Goal: Find specific page/section: Find specific page/section

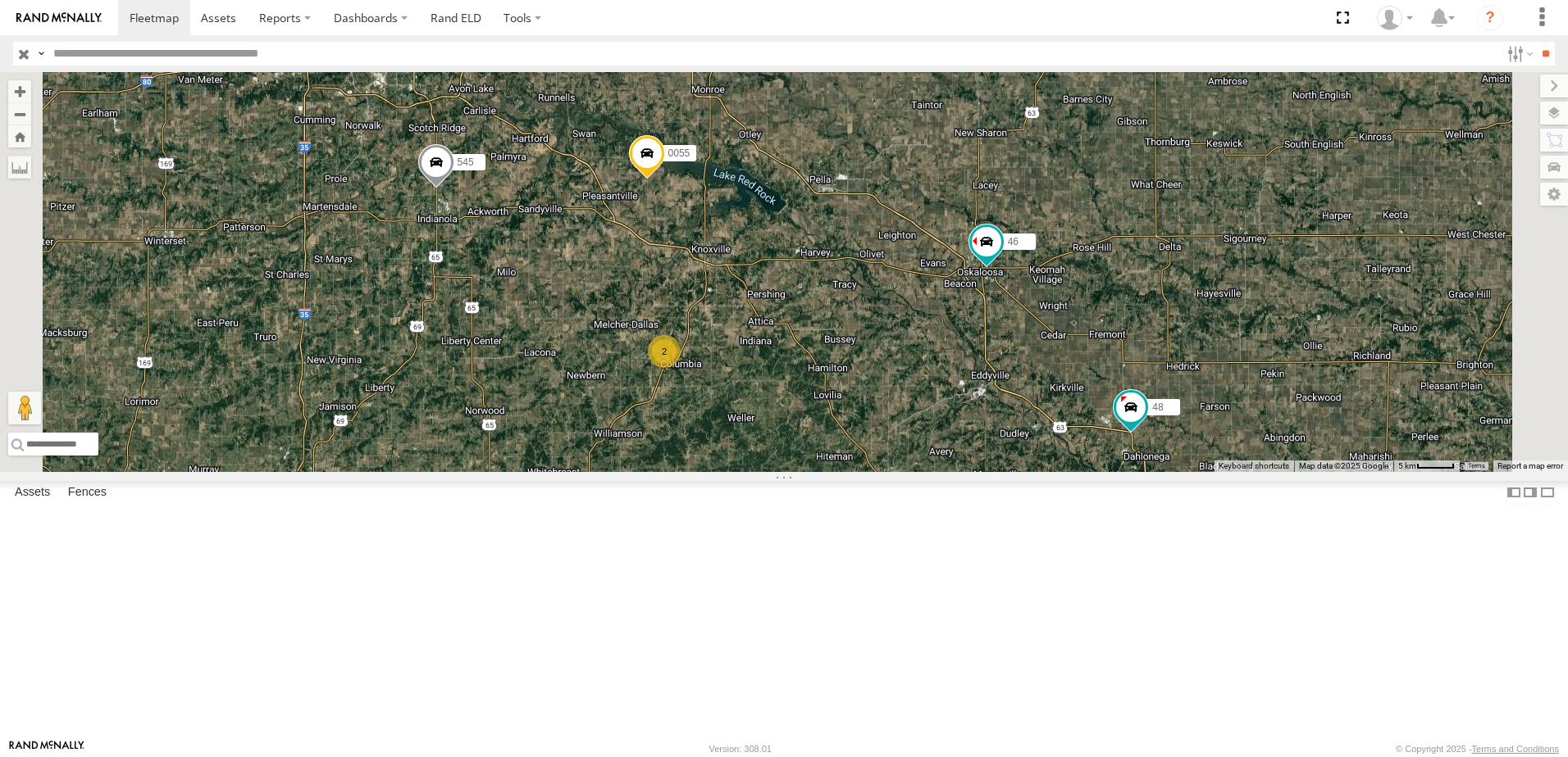
click at [0, 0] on div at bounding box center [0, 0] width 0 height 0
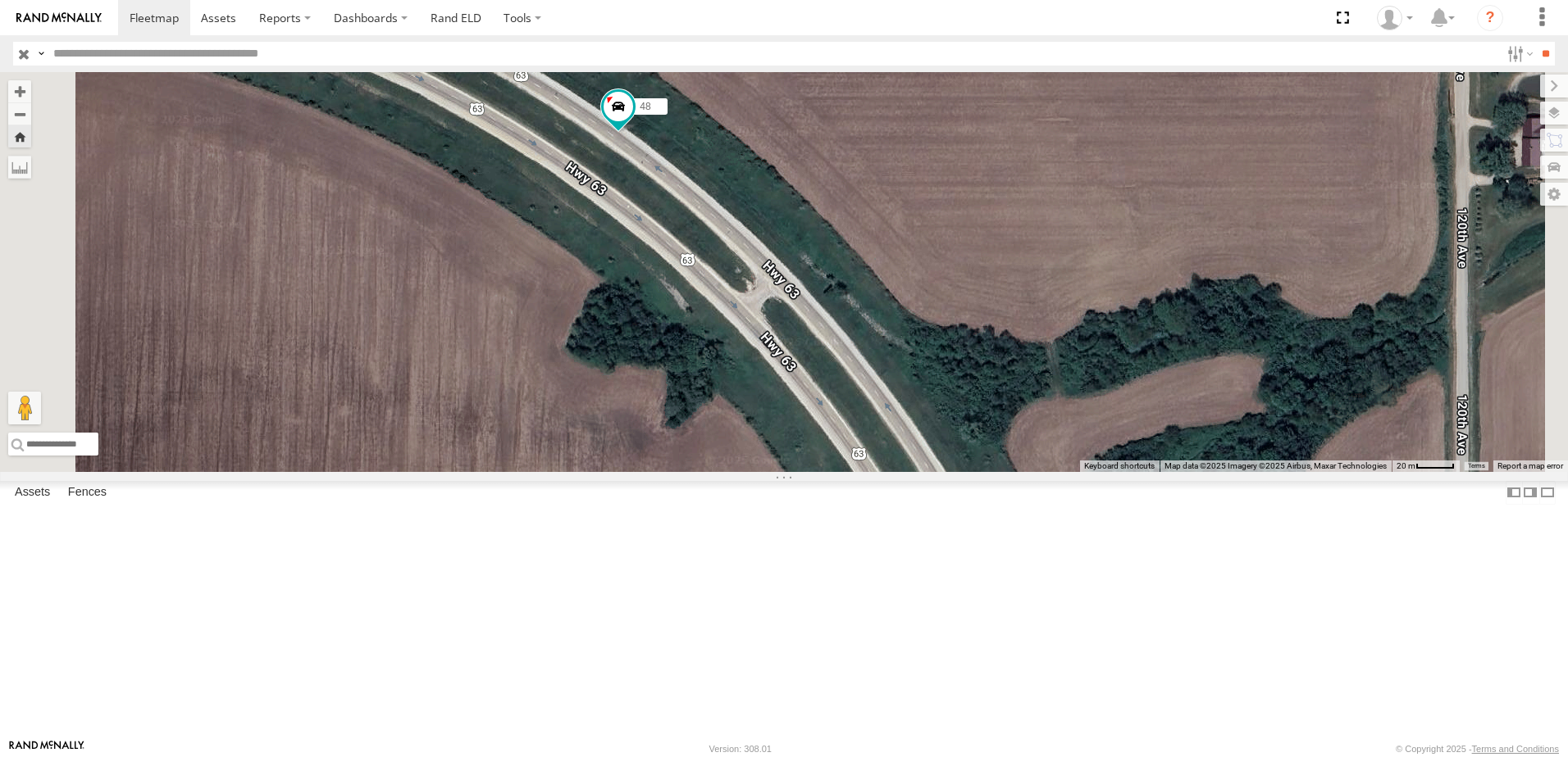
click at [0, 0] on div "46" at bounding box center [0, 0] width 0 height 0
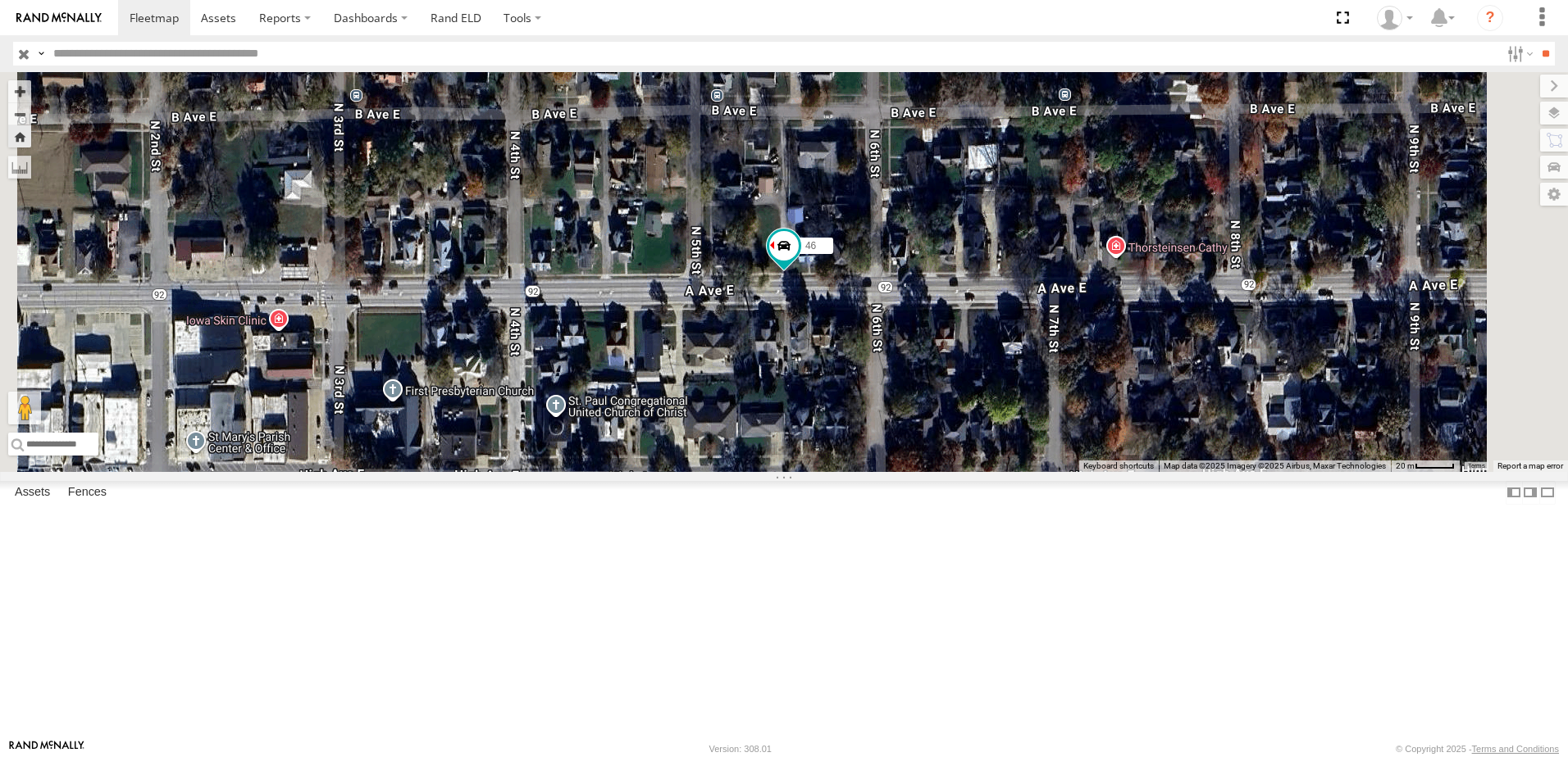
click at [0, 0] on div "48 Tractor US-63 Ottumwa 41.08732 -92.39503 Video 46 Tractor A Ave E Oskaloosa …" at bounding box center [0, 0] width 0 height 0
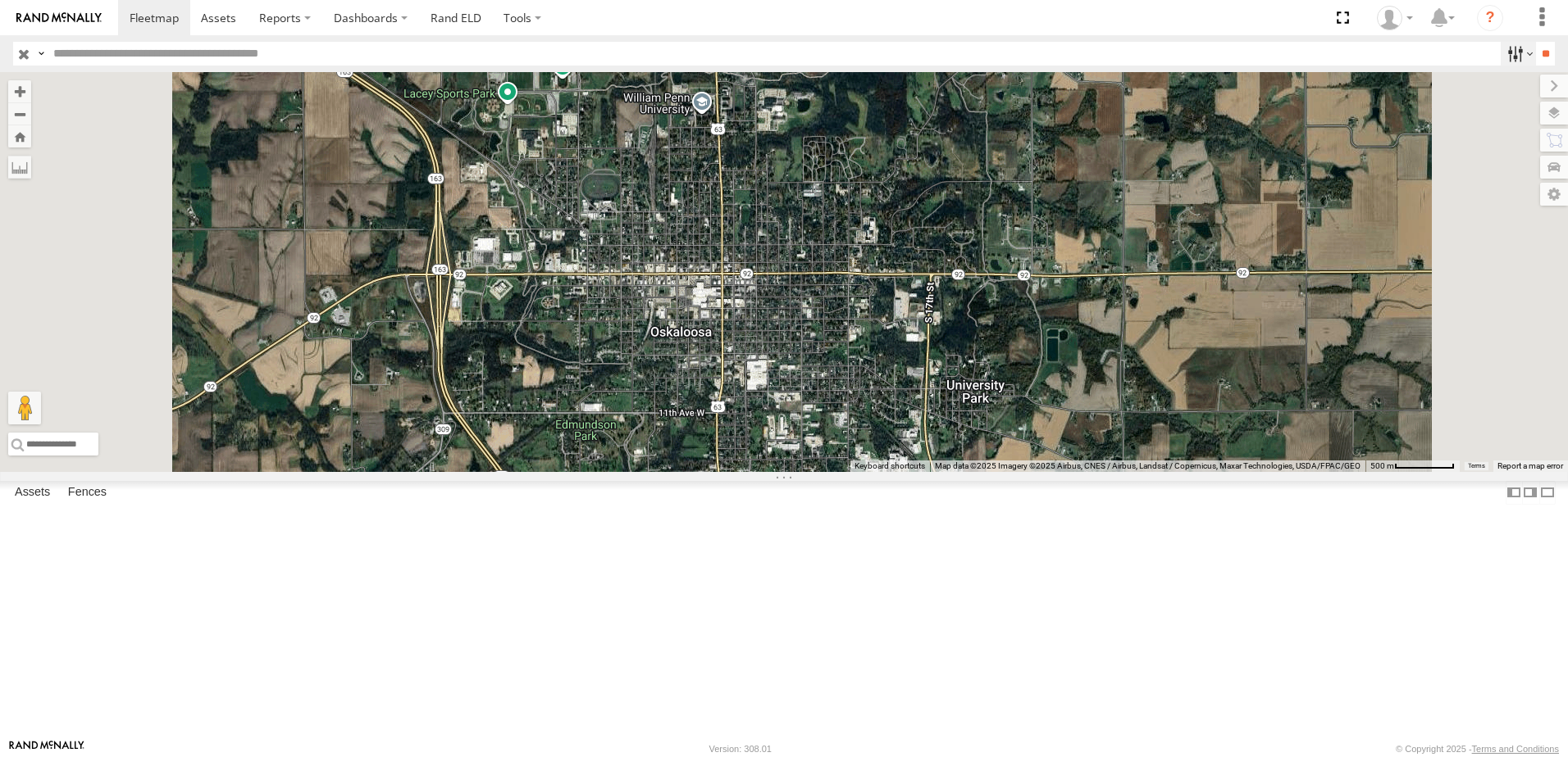
click at [1507, 54] on label at bounding box center [1518, 53] width 36 height 23
click at [0, 0] on span "trailer" at bounding box center [0, 0] width 0 height 0
click at [0, 0] on span "Tractor" at bounding box center [0, 0] width 0 height 0
click at [1536, 51] on input "**" at bounding box center [1546, 53] width 19 height 23
click at [0, 0] on div "T-67" at bounding box center [0, 0] width 0 height 0
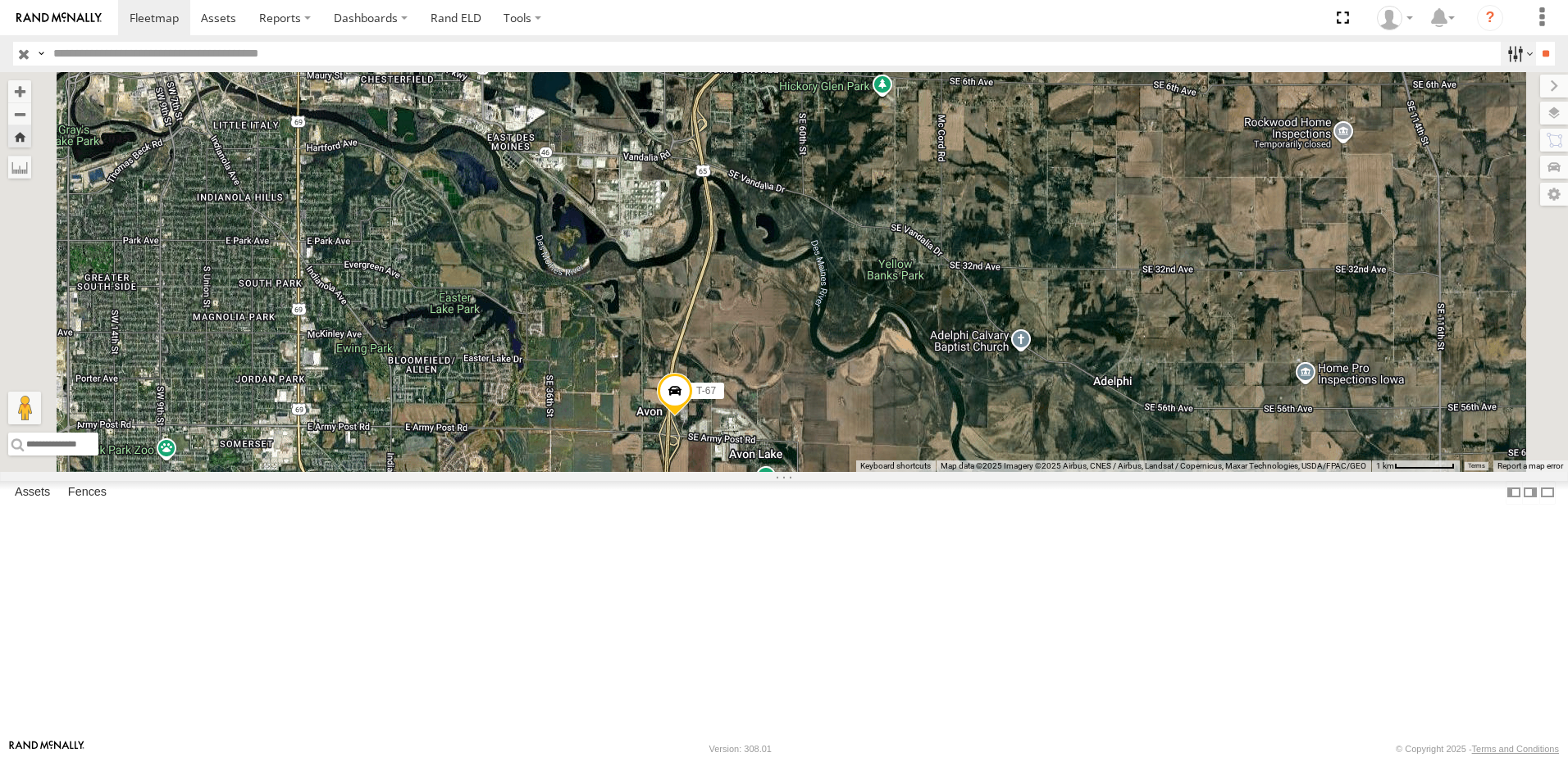
click at [1504, 55] on label at bounding box center [1518, 53] width 36 height 23
click at [1538, 53] on input "**" at bounding box center [1546, 53] width 19 height 23
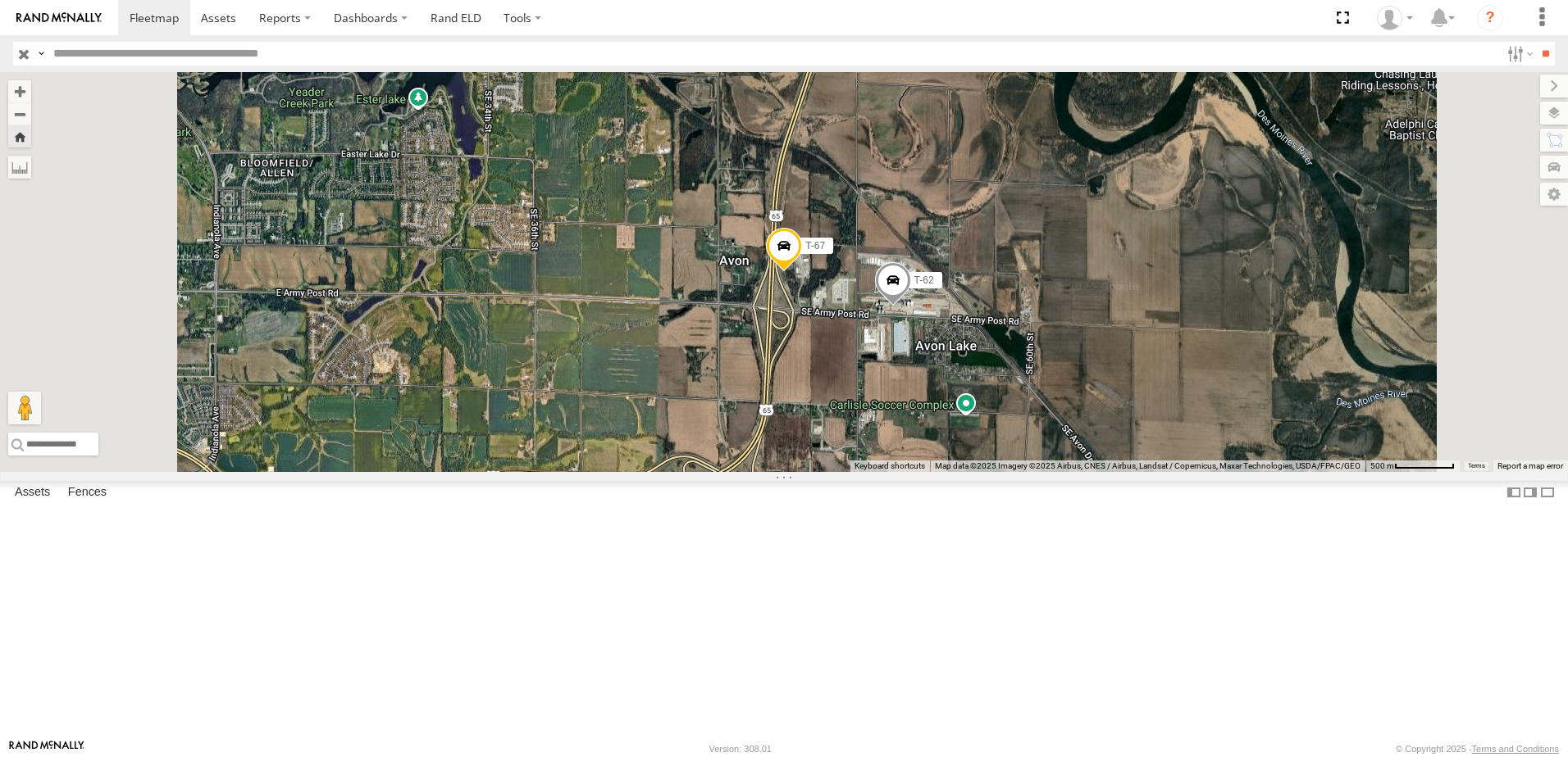
click at [0, 0] on div "T-62" at bounding box center [0, 0] width 0 height 0
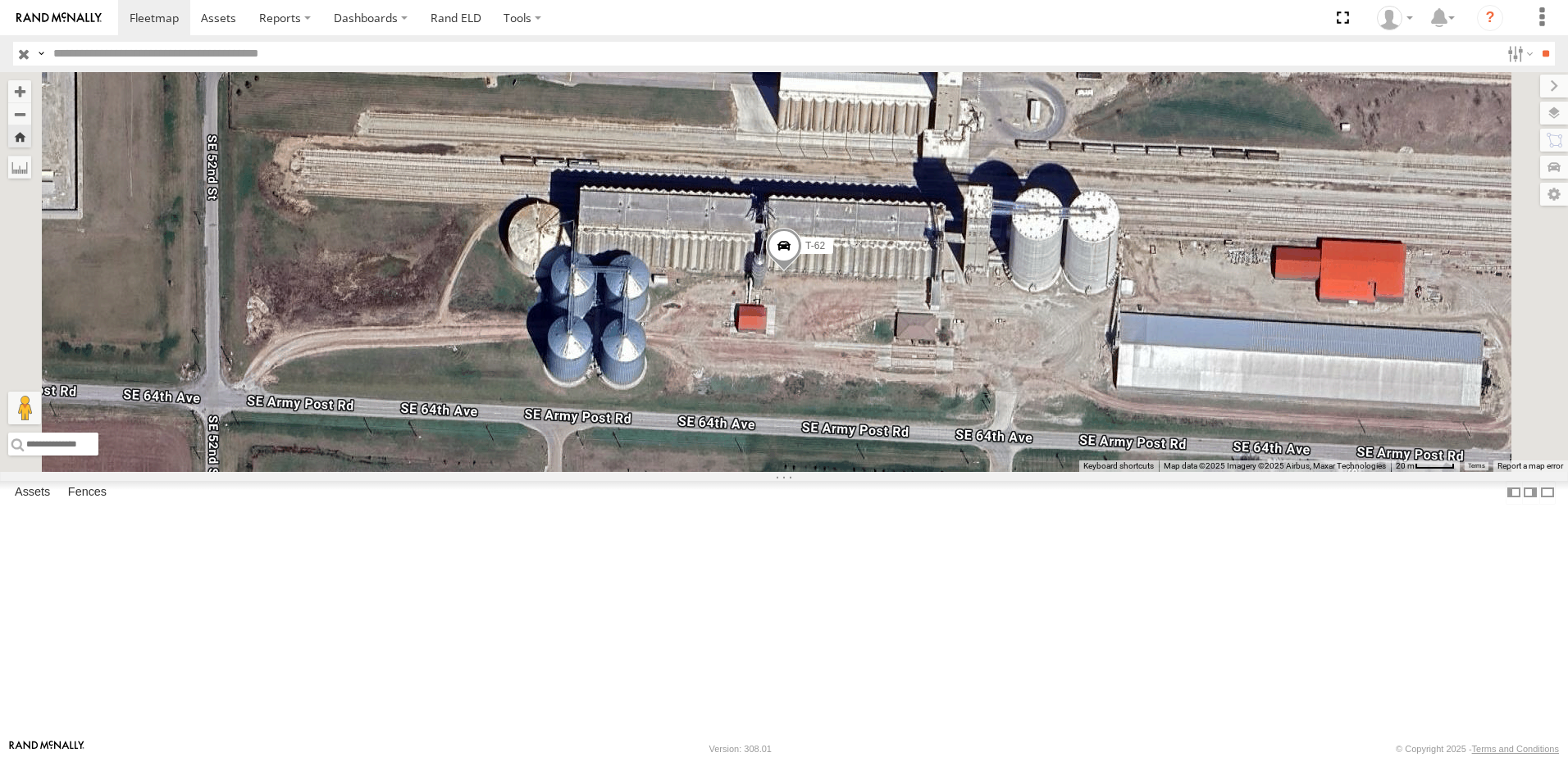
click at [0, 0] on div "T-65" at bounding box center [0, 0] width 0 height 0
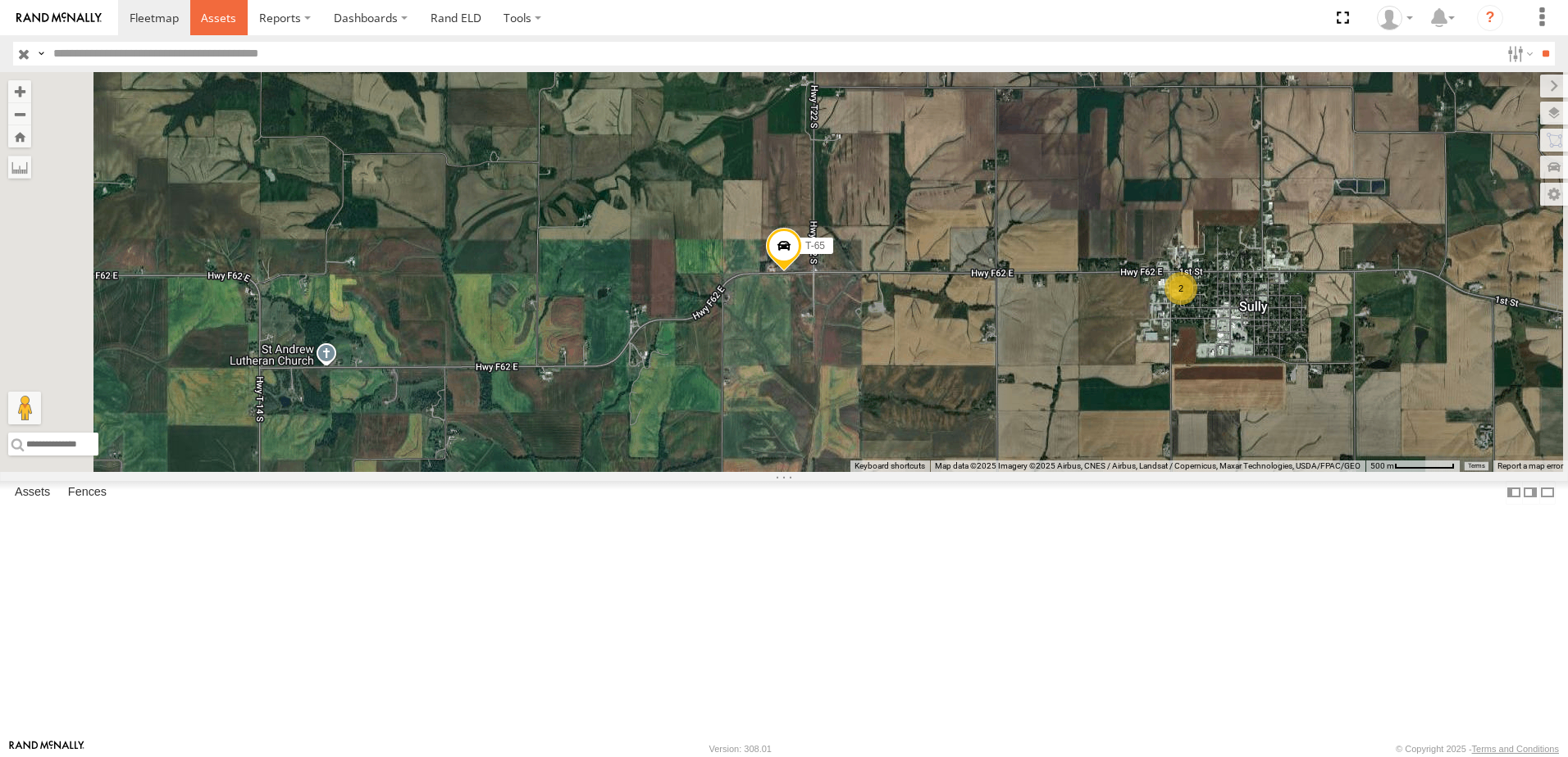
click at [210, 15] on span at bounding box center [219, 18] width 36 height 16
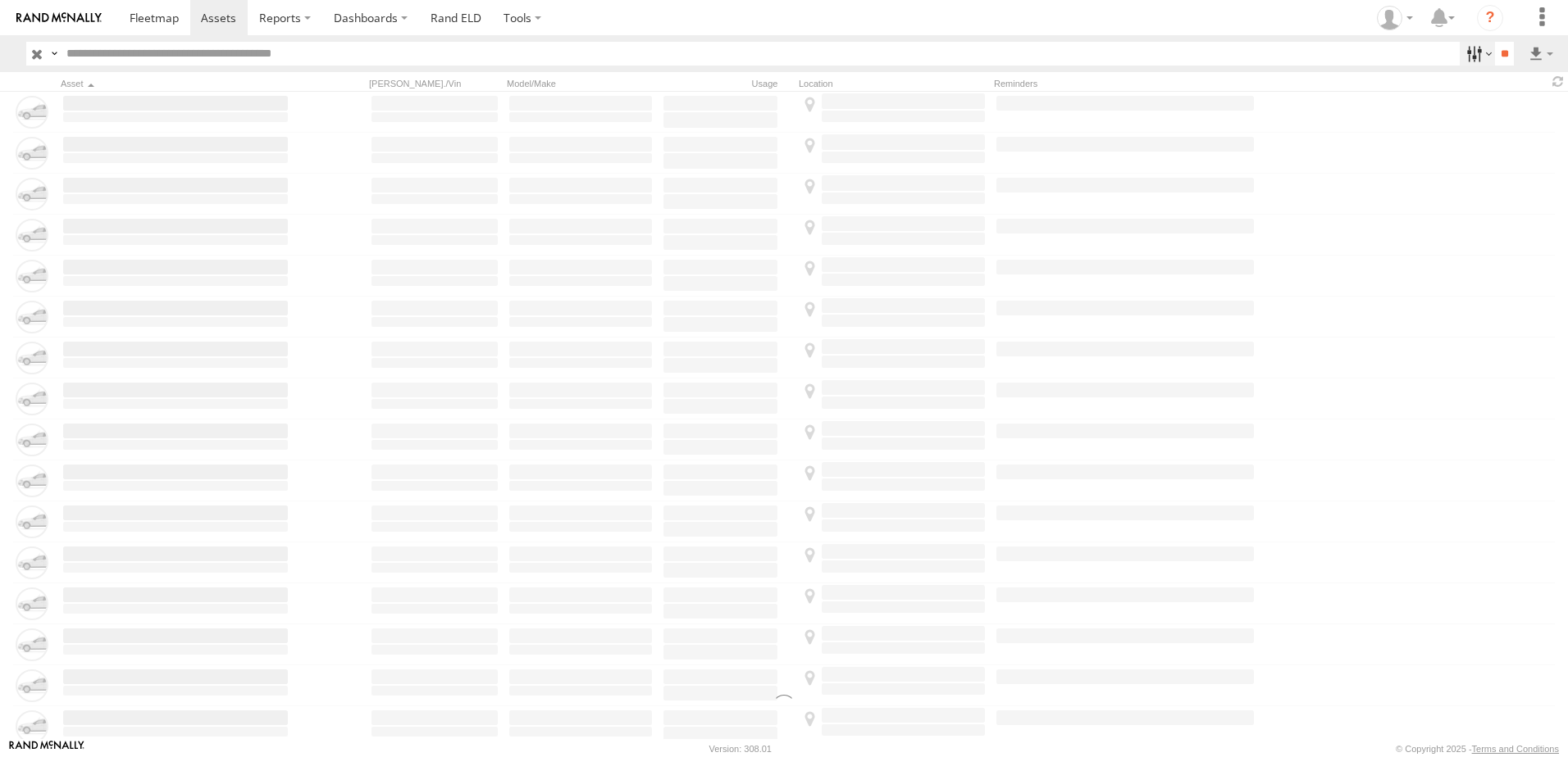
click at [1469, 53] on label at bounding box center [1477, 53] width 36 height 23
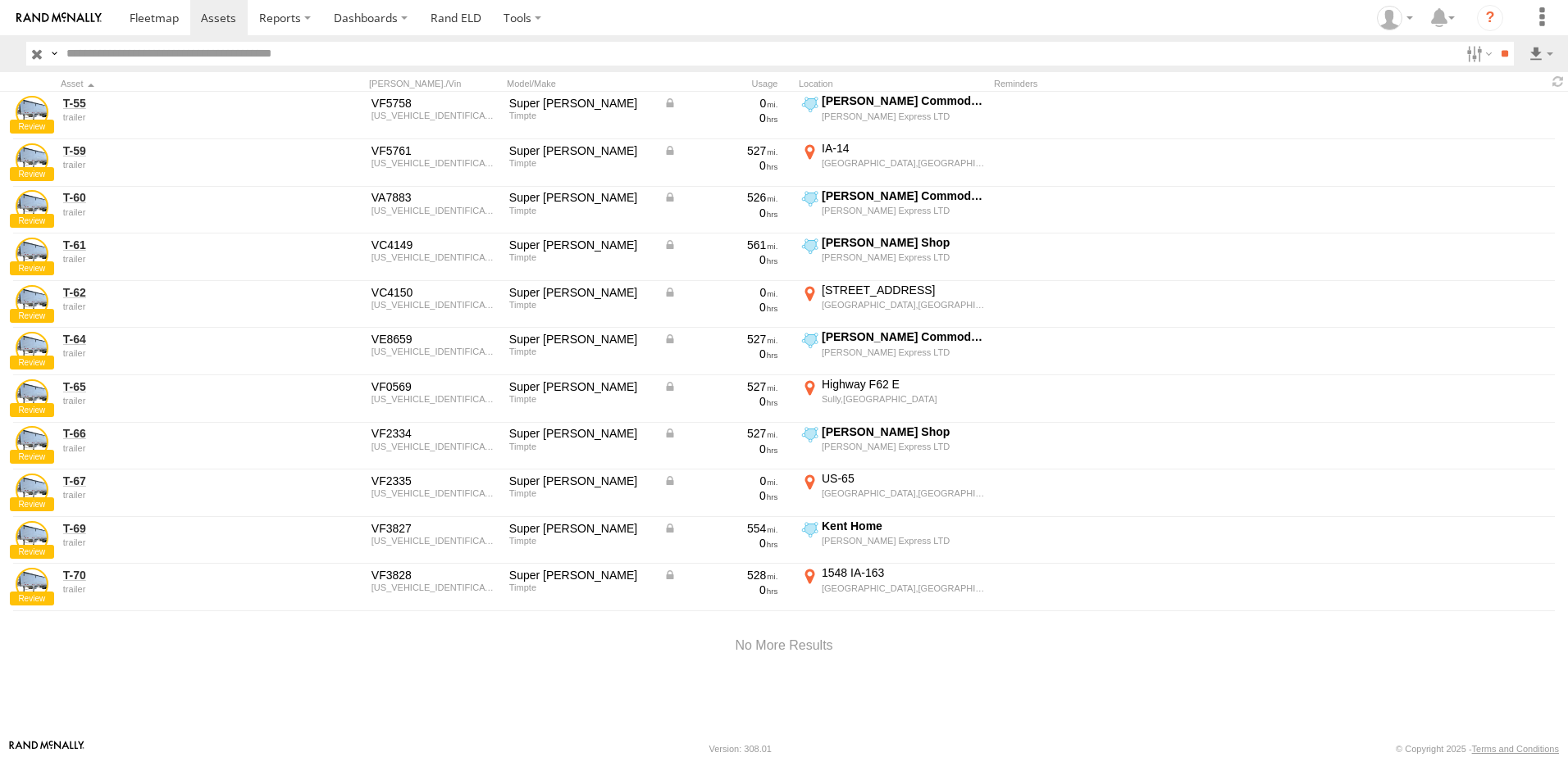
click at [0, 0] on span "trailer" at bounding box center [0, 0] width 0 height 0
click at [0, 0] on span "Tractor" at bounding box center [0, 0] width 0 height 0
click at [1502, 53] on input "**" at bounding box center [1504, 53] width 19 height 23
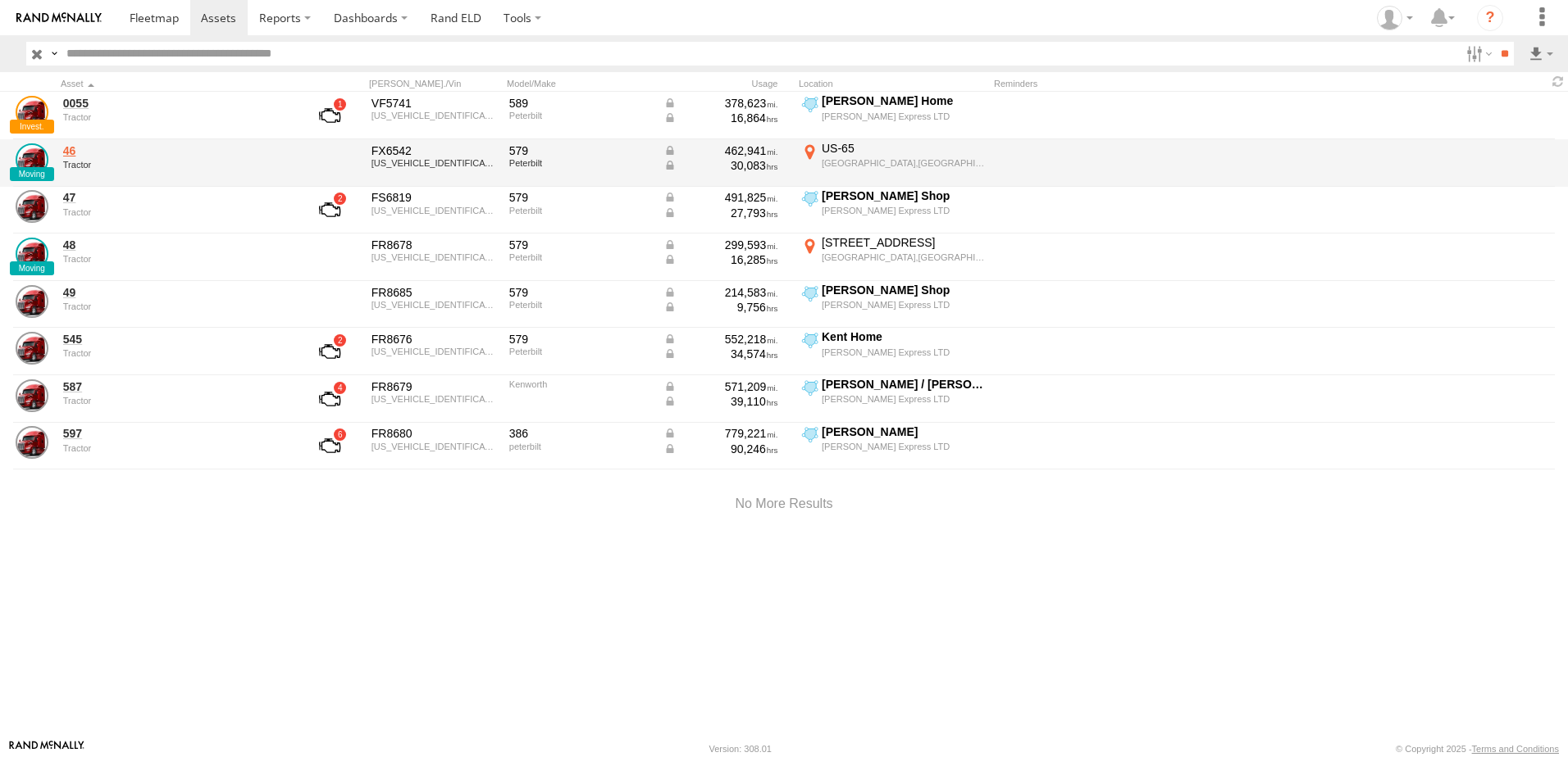
click at [63, 156] on div "46 Tractor" at bounding box center [176, 163] width 230 height 44
click at [78, 153] on link "46" at bounding box center [176, 150] width 224 height 15
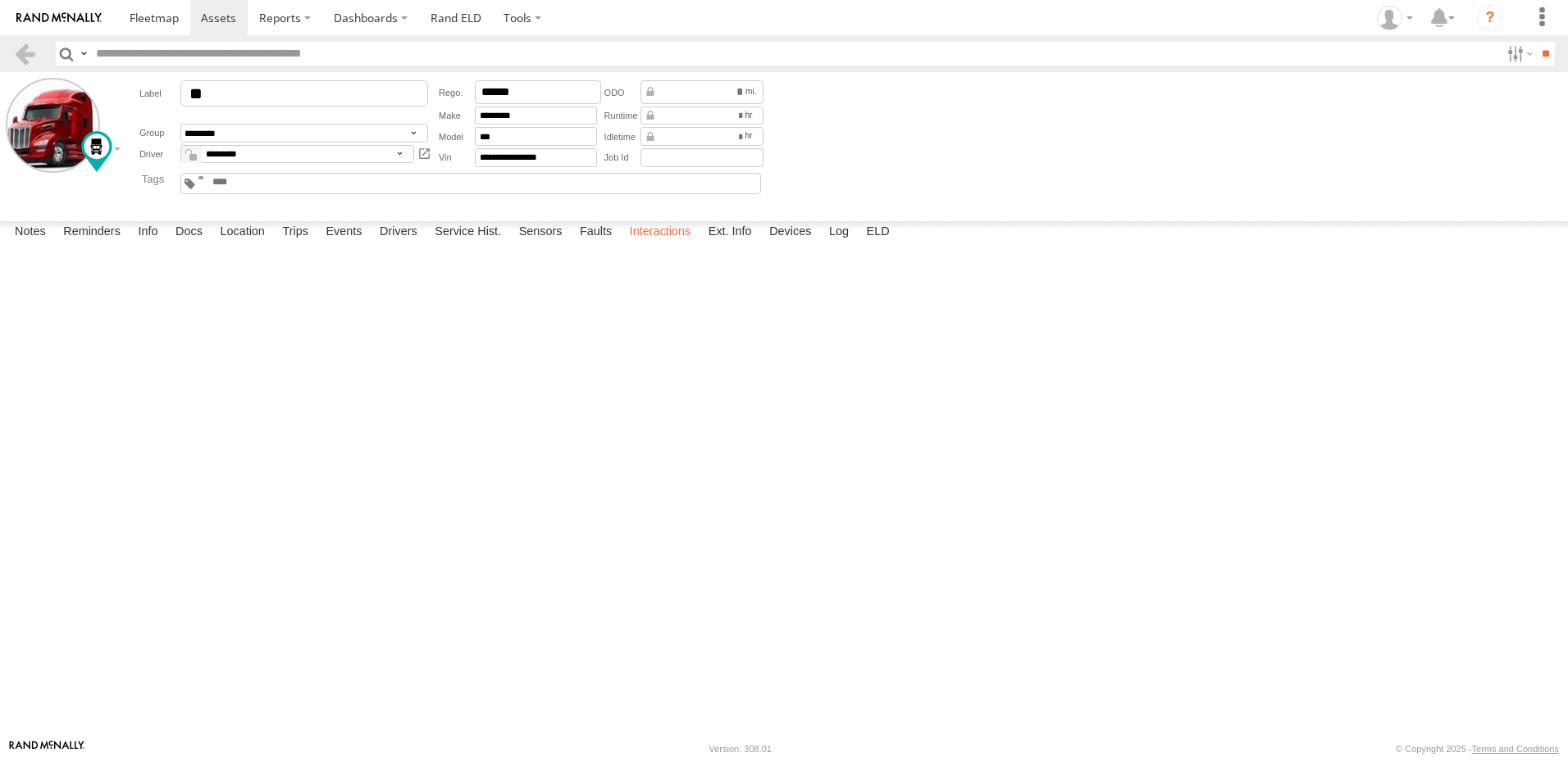
click at [656, 244] on label "Interactions" at bounding box center [660, 233] width 78 height 23
